Goal: Find specific page/section: Find specific page/section

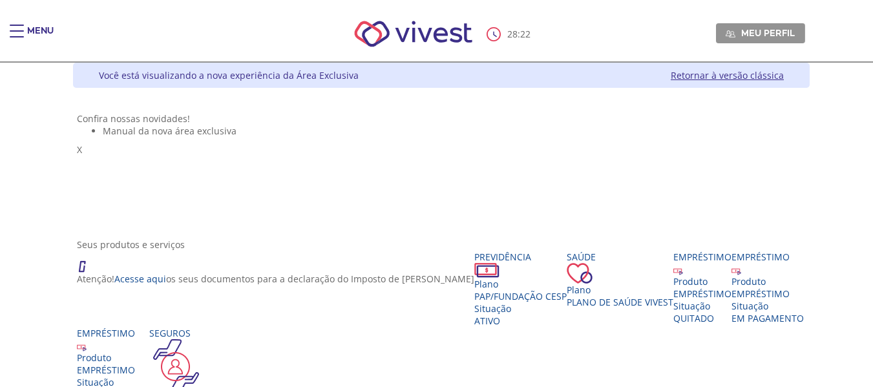
click at [19, 31] on span "Main header" at bounding box center [17, 30] width 14 height 1
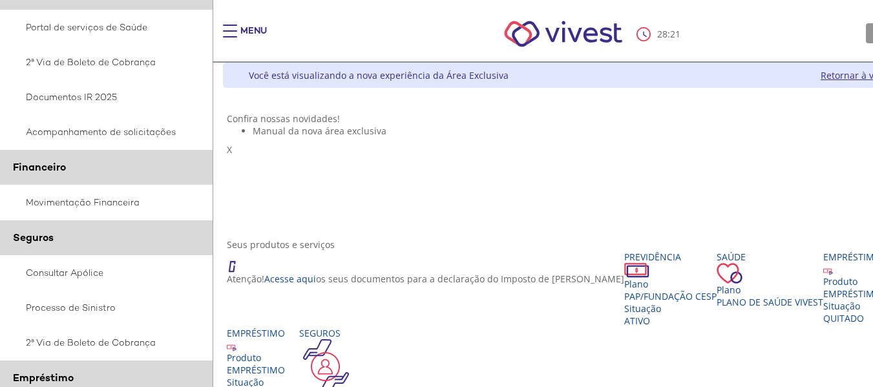
scroll to position [194, 0]
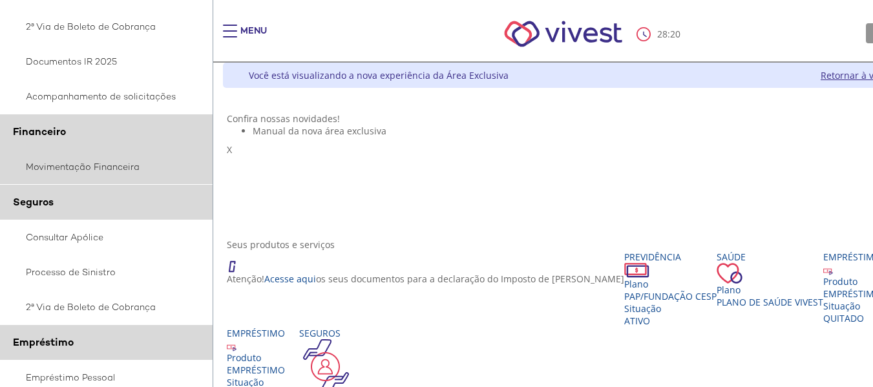
click at [76, 174] on link "Movimentação Financeira" at bounding box center [106, 166] width 213 height 35
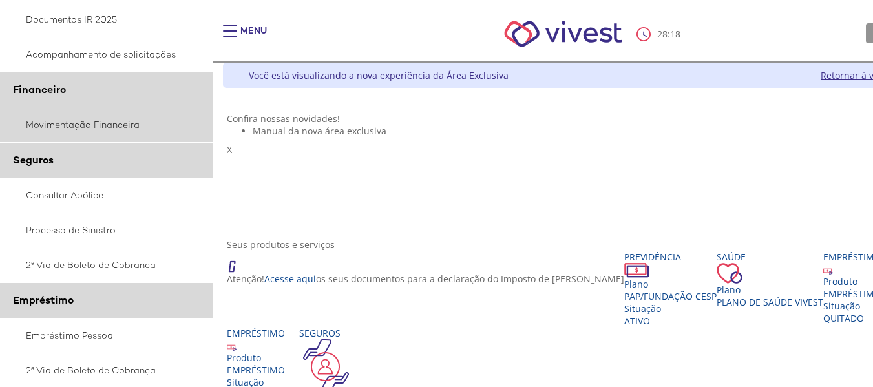
scroll to position [259, 0]
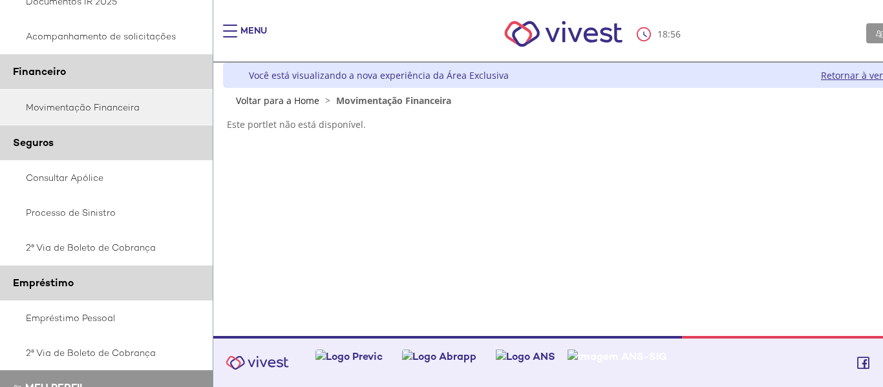
scroll to position [323, 0]
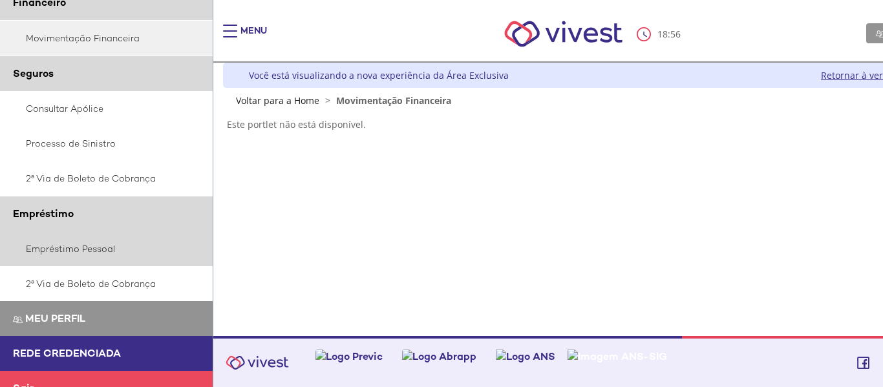
click at [65, 248] on link "Empréstimo Pessoal" at bounding box center [106, 248] width 213 height 35
